Goal: Task Accomplishment & Management: Complete application form

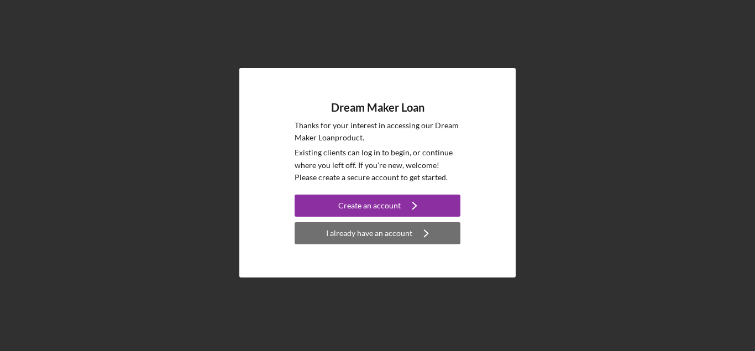
click at [365, 235] on div "I already have an account" at bounding box center [369, 233] width 86 height 22
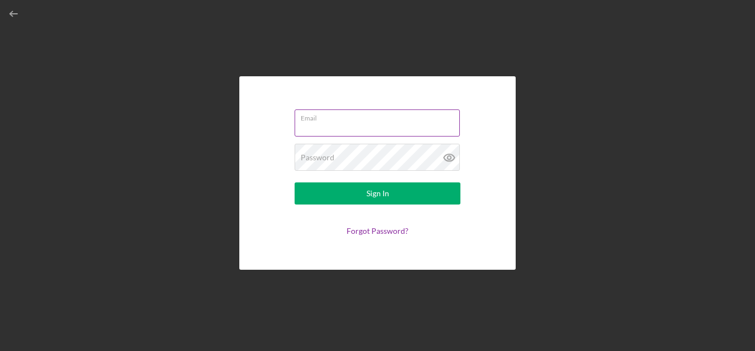
click at [327, 128] on input "Email" at bounding box center [377, 122] width 165 height 27
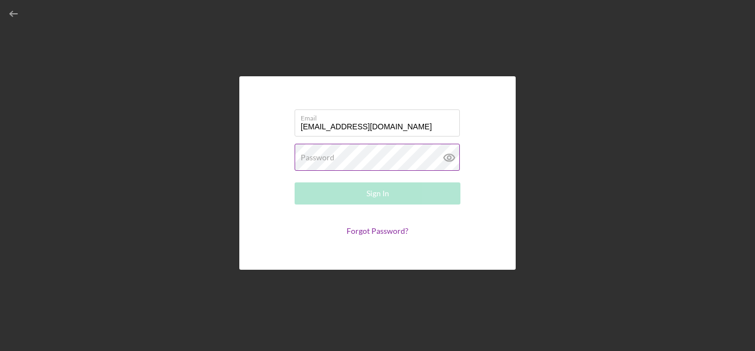
type input "[EMAIL_ADDRESS][DOMAIN_NAME]"
click at [306, 157] on label "Password" at bounding box center [318, 157] width 34 height 9
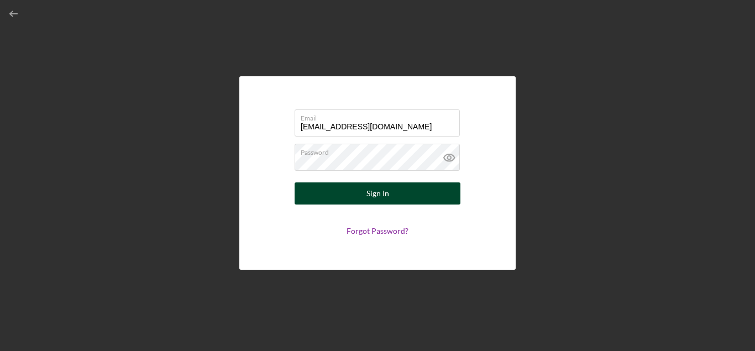
click at [362, 194] on button "Sign In" at bounding box center [378, 193] width 166 height 22
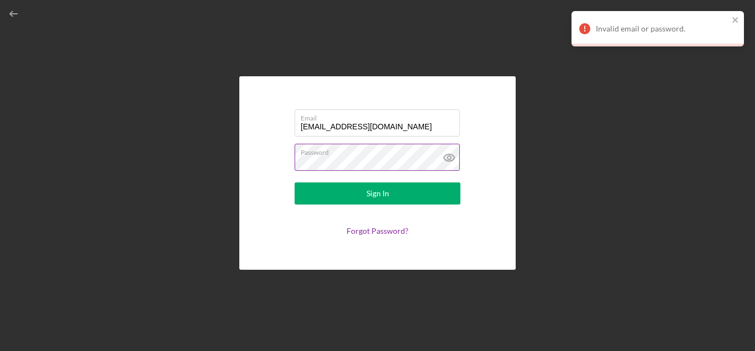
click at [449, 156] on icon at bounding box center [448, 157] width 3 height 3
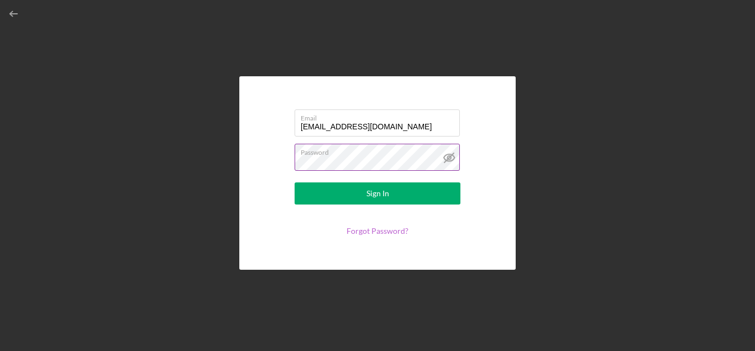
click at [373, 233] on link "Forgot Password?" at bounding box center [377, 230] width 62 height 9
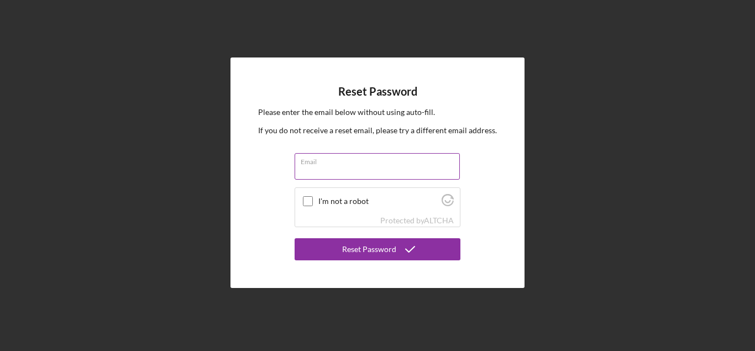
click at [319, 175] on input "Email" at bounding box center [377, 166] width 165 height 27
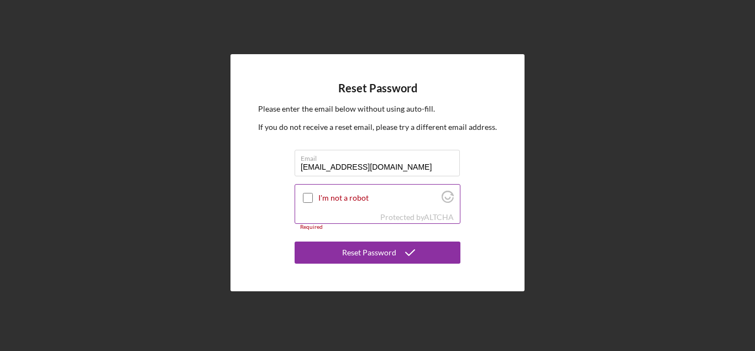
type input "[EMAIL_ADDRESS][DOMAIN_NAME]"
click at [308, 201] on input "I'm not a robot" at bounding box center [308, 198] width 10 height 10
checkbox input "true"
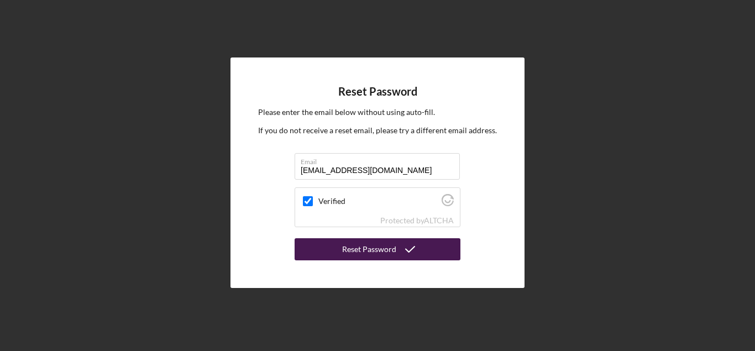
click at [355, 251] on div "Reset Password" at bounding box center [369, 249] width 54 height 22
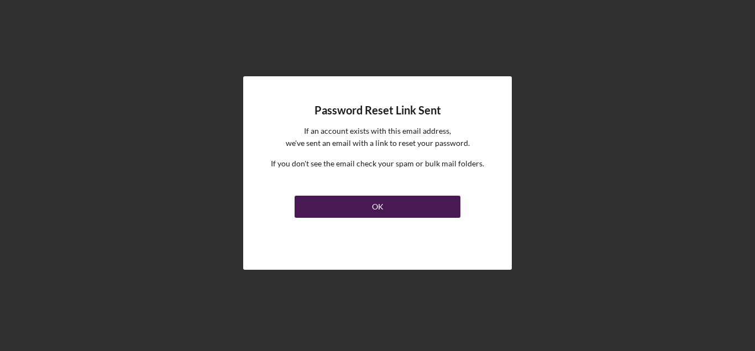
click at [390, 208] on button "OK" at bounding box center [378, 207] width 166 height 22
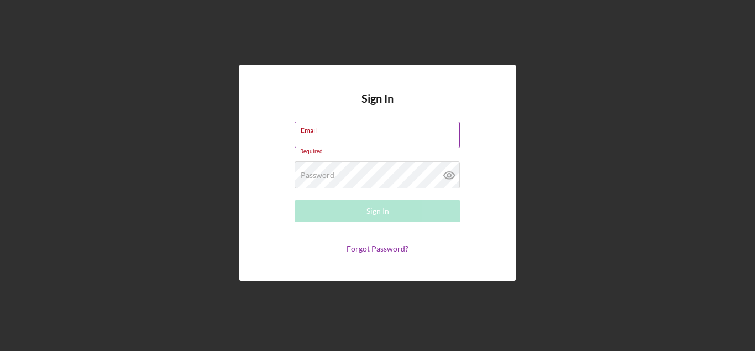
click at [316, 141] on input "Email" at bounding box center [377, 135] width 165 height 27
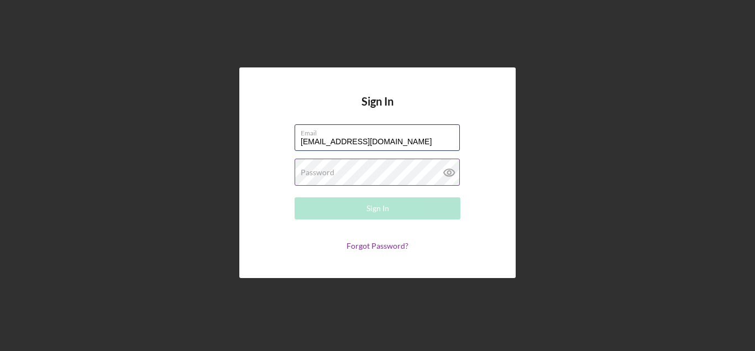
type input "[EMAIL_ADDRESS][DOMAIN_NAME]"
click at [314, 171] on label "Password" at bounding box center [318, 172] width 34 height 9
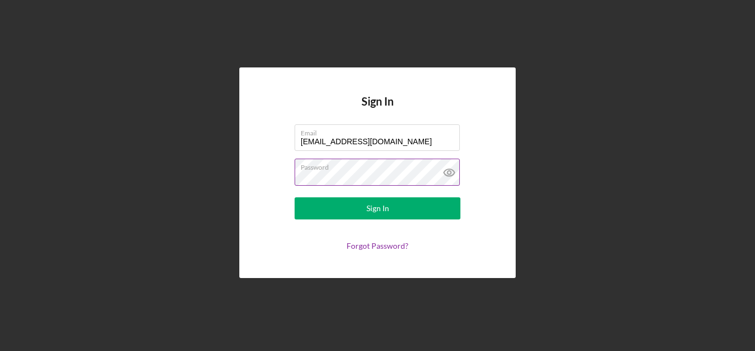
click at [447, 172] on icon at bounding box center [448, 172] width 3 height 3
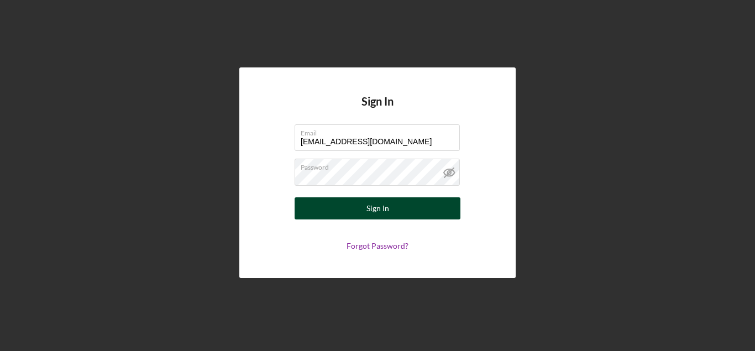
click at [373, 208] on div "Sign In" at bounding box center [377, 208] width 23 height 22
click at [365, 206] on button "Sign In" at bounding box center [378, 208] width 166 height 22
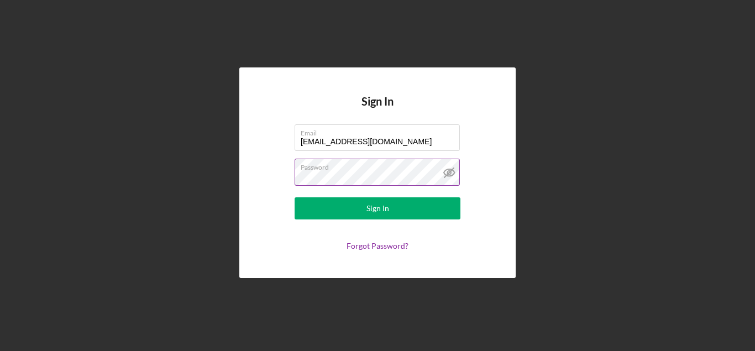
click at [295, 197] on button "Sign In" at bounding box center [378, 208] width 166 height 22
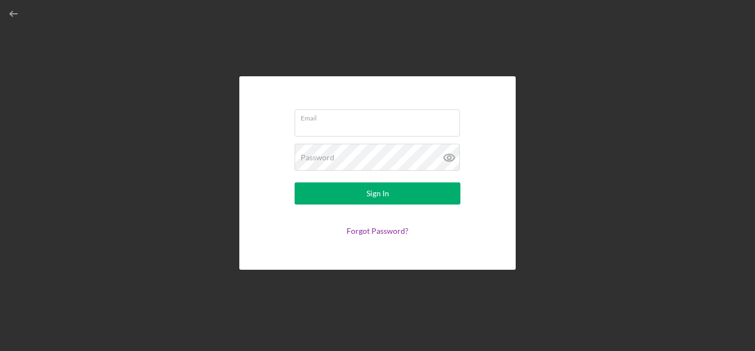
type input "[EMAIL_ADDRESS][DOMAIN_NAME]"
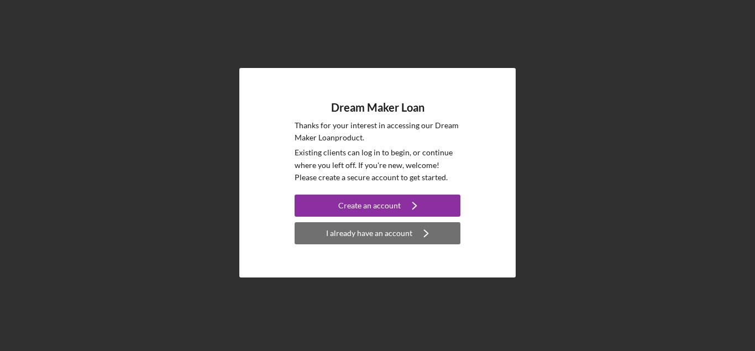
click at [365, 230] on div "I already have an account" at bounding box center [369, 233] width 86 height 22
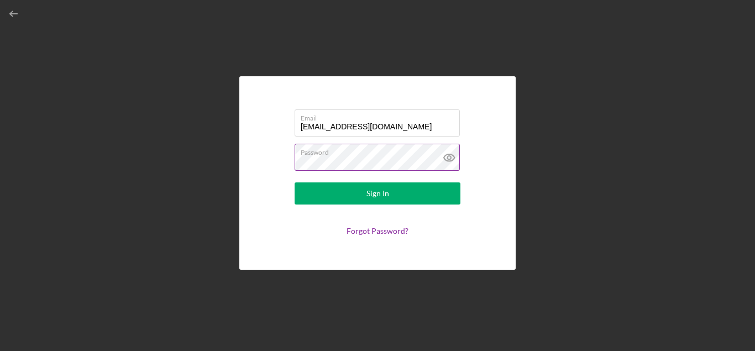
type input "[EMAIL_ADDRESS][DOMAIN_NAME]"
click at [448, 158] on icon at bounding box center [448, 157] width 3 height 3
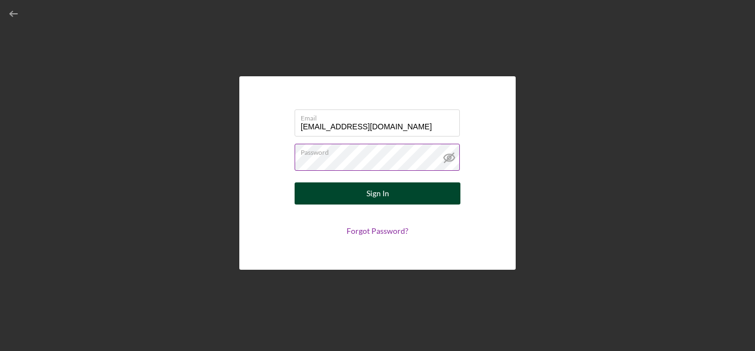
click at [387, 192] on div "Sign In" at bounding box center [377, 193] width 23 height 22
click at [391, 194] on button "Sign In" at bounding box center [378, 193] width 166 height 22
